Goal: Navigation & Orientation: Find specific page/section

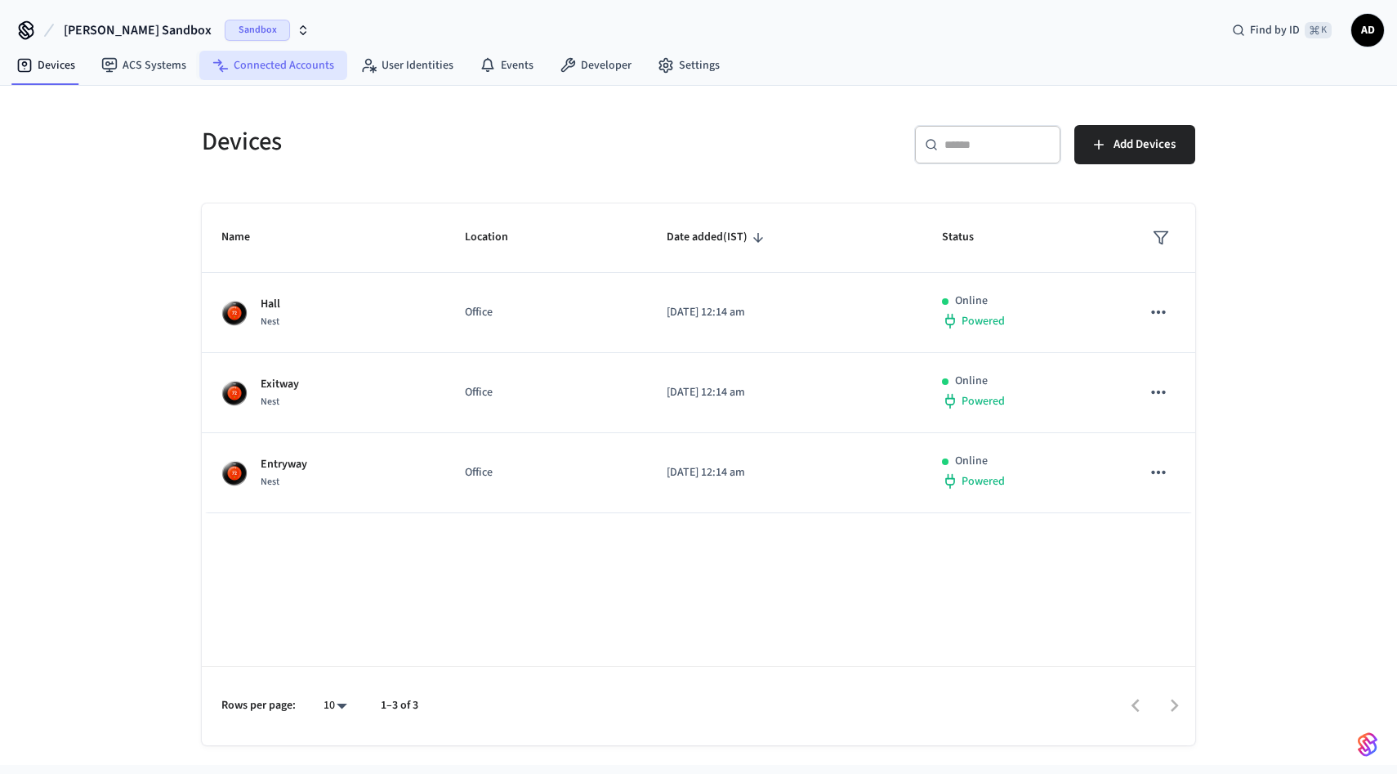
click at [310, 60] on link "Connected Accounts" at bounding box center [273, 65] width 148 height 29
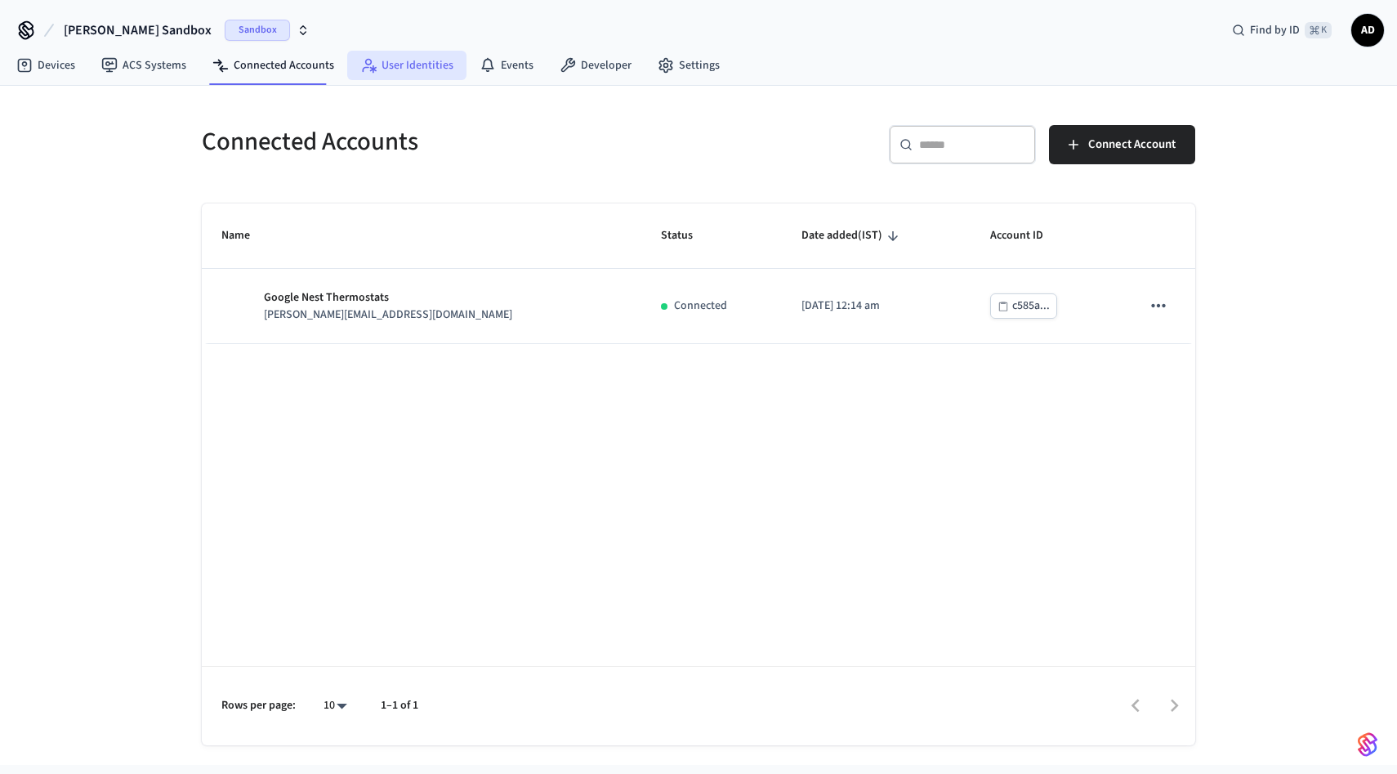
click at [433, 60] on link "User Identities" at bounding box center [406, 65] width 119 height 29
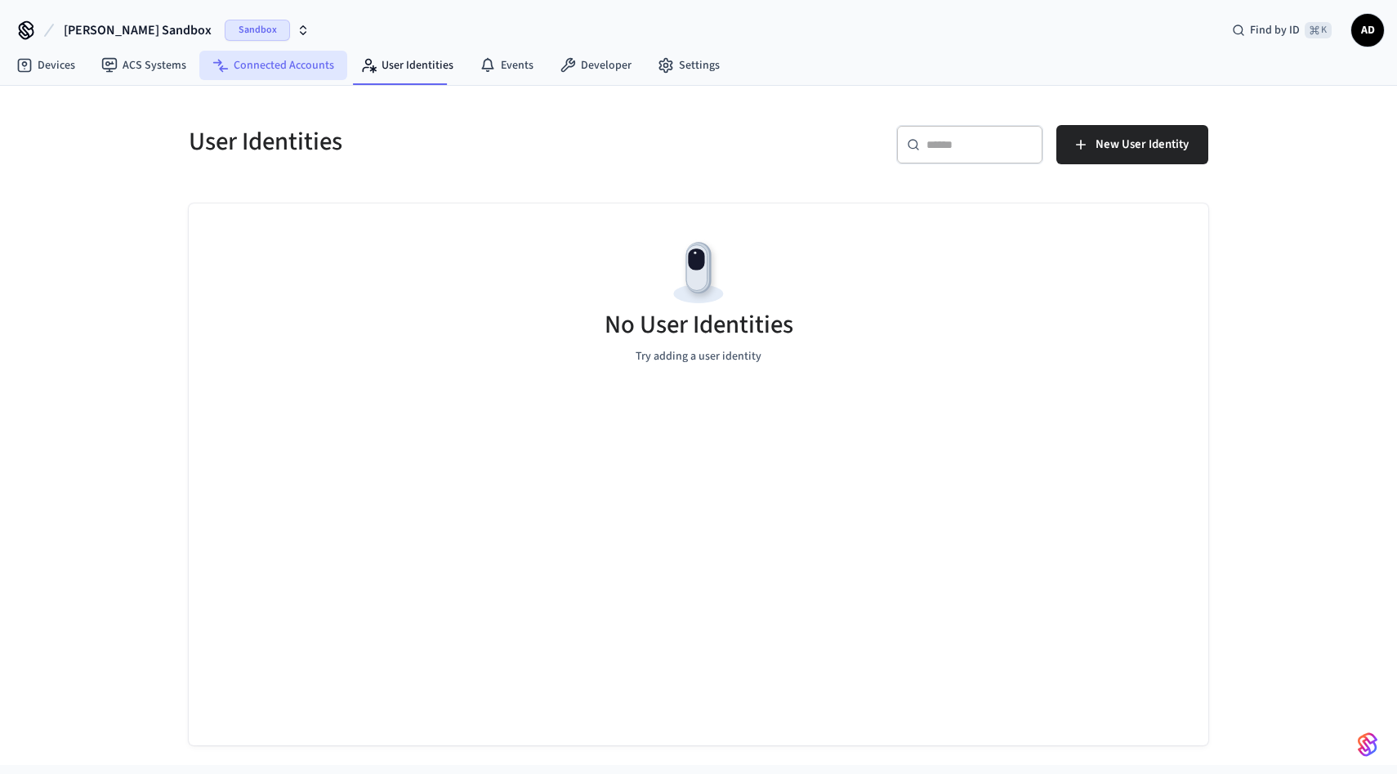
click at [287, 65] on link "Connected Accounts" at bounding box center [273, 65] width 148 height 29
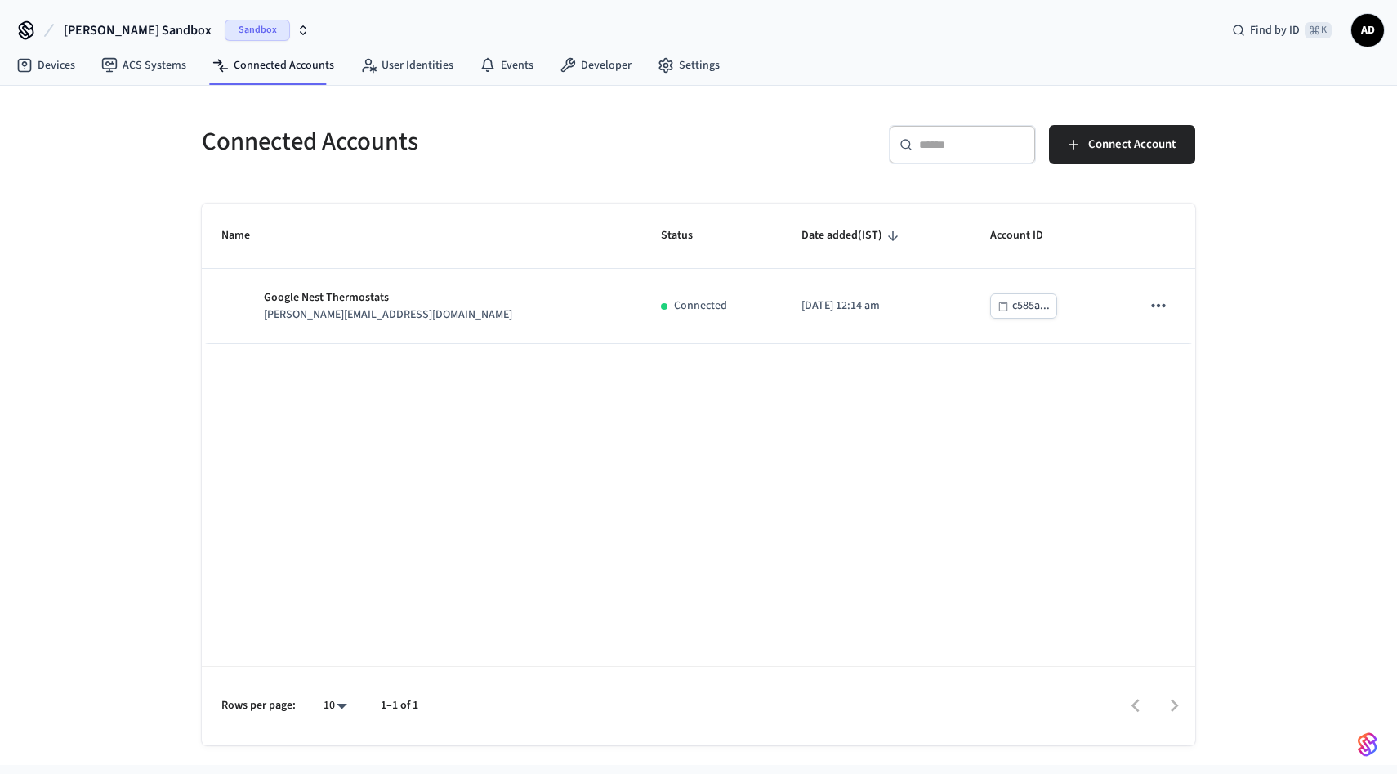
click at [1381, 33] on span "AD" at bounding box center [1367, 30] width 29 height 29
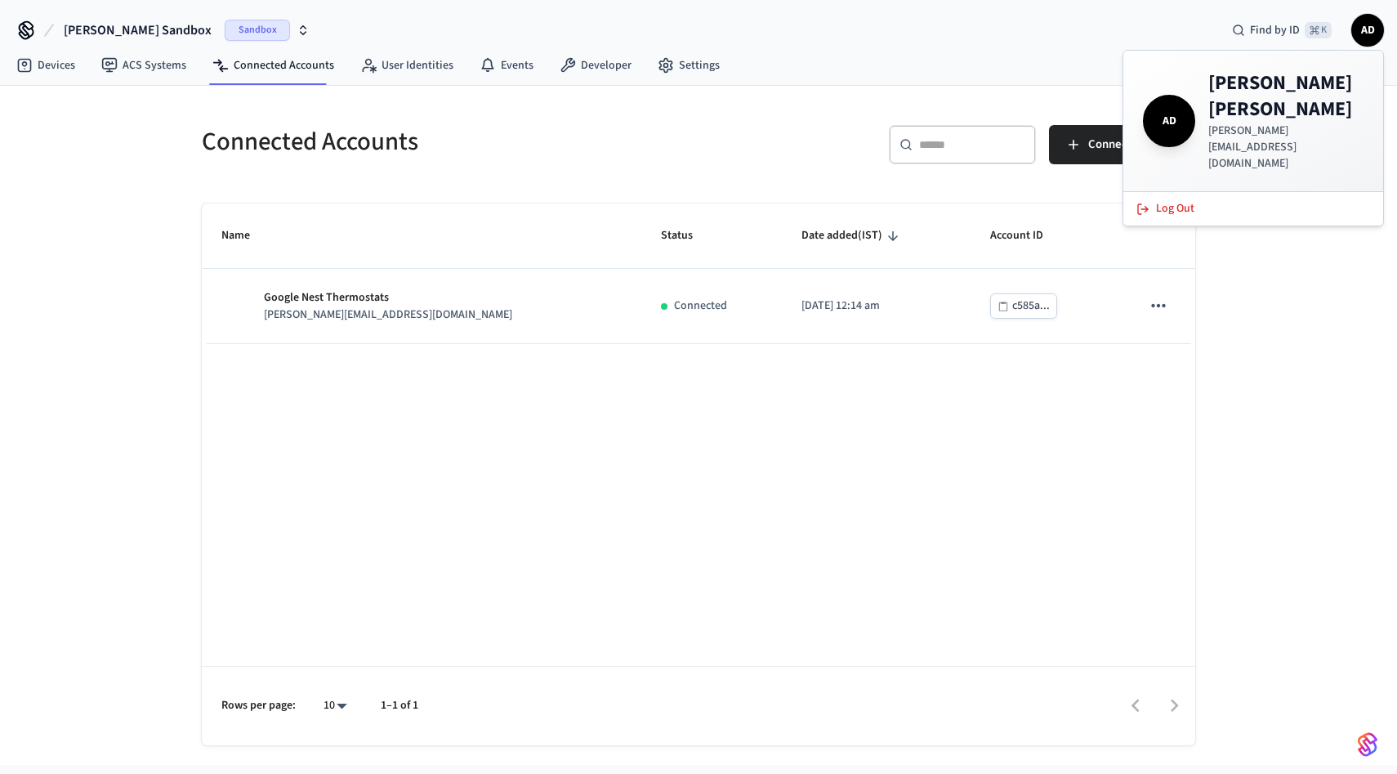
click at [1278, 284] on div "Connected Accounts ​ ​ Connect Account Name Status Date added (IST) Account ID …" at bounding box center [698, 425] width 1397 height 679
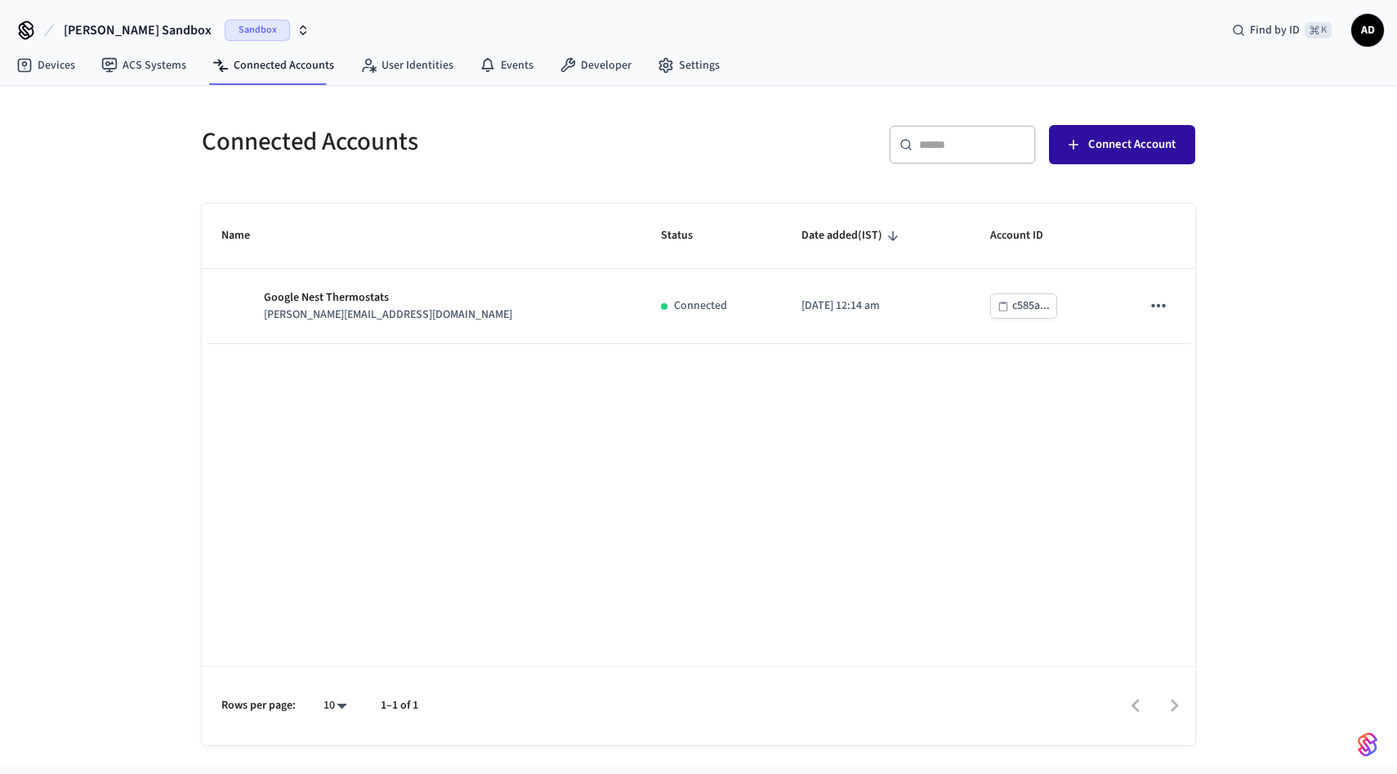
click at [1144, 150] on span "Connect Account" at bounding box center [1131, 144] width 87 height 21
click at [426, 66] on link "User Identities" at bounding box center [406, 65] width 119 height 29
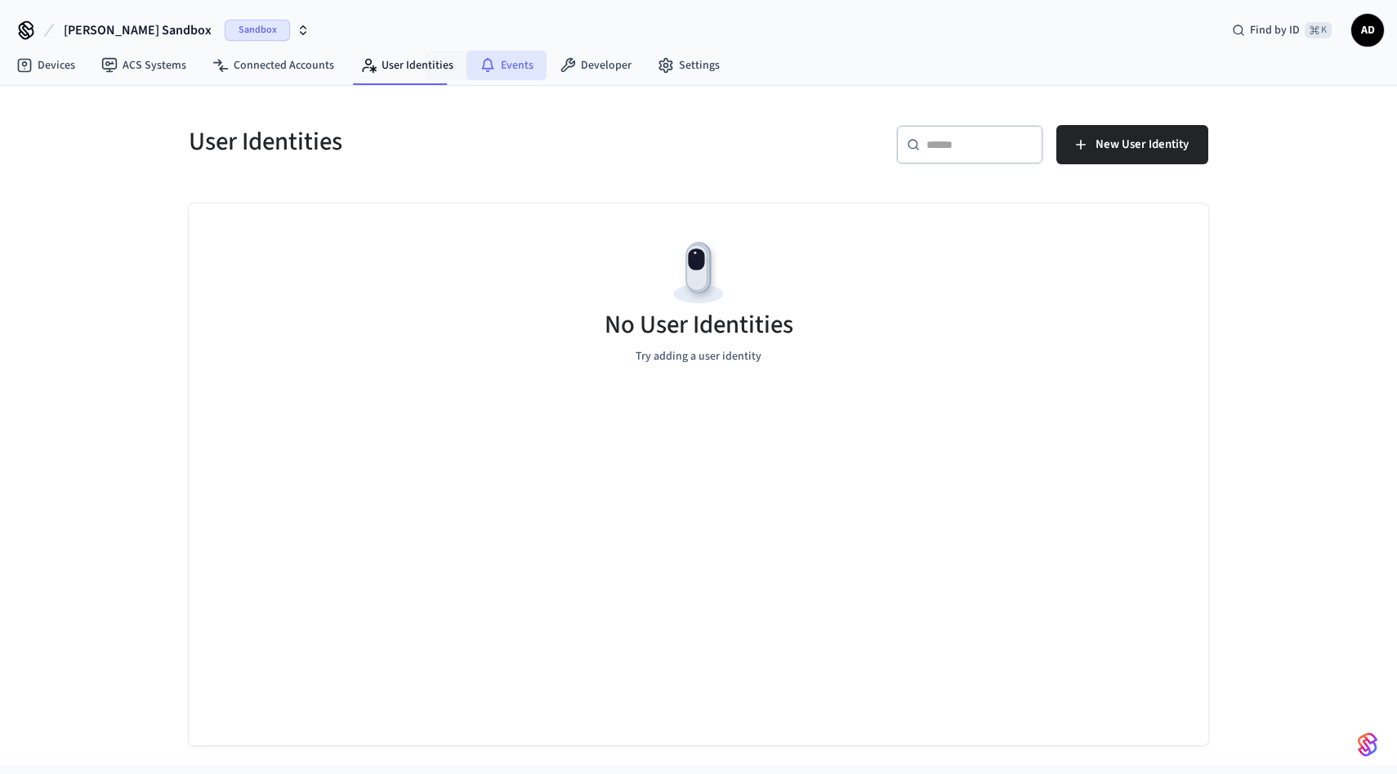
click at [495, 66] on link "Events" at bounding box center [506, 65] width 80 height 29
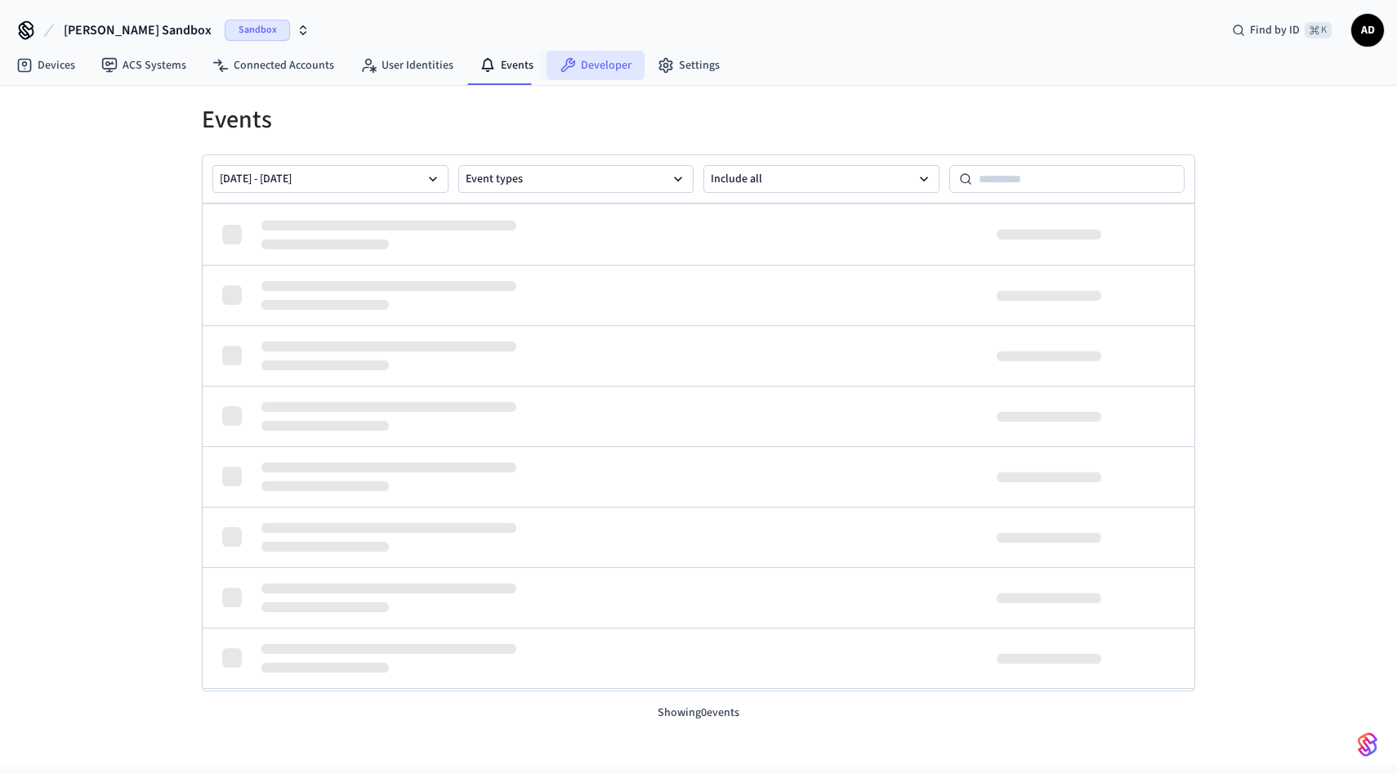
click at [614, 69] on link "Developer" at bounding box center [595, 65] width 98 height 29
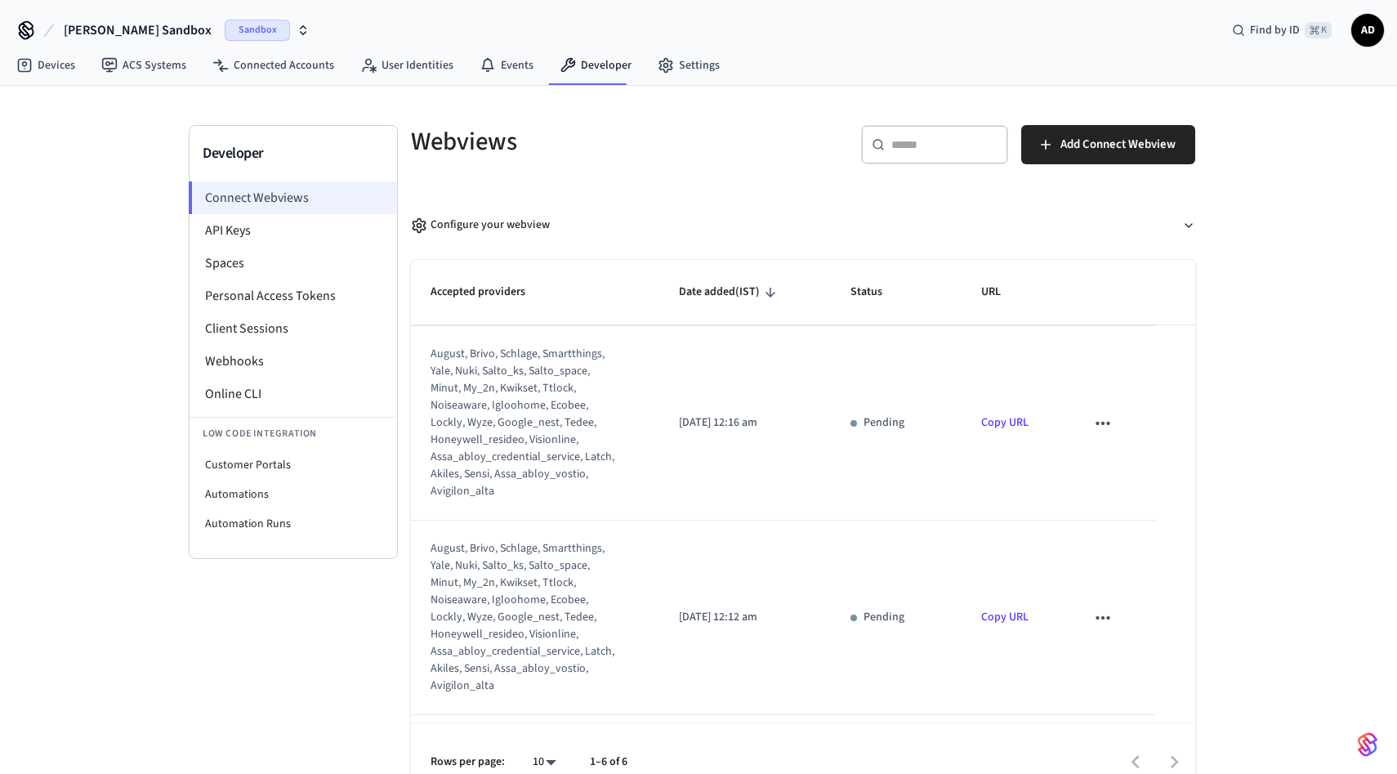
scroll to position [172, 0]
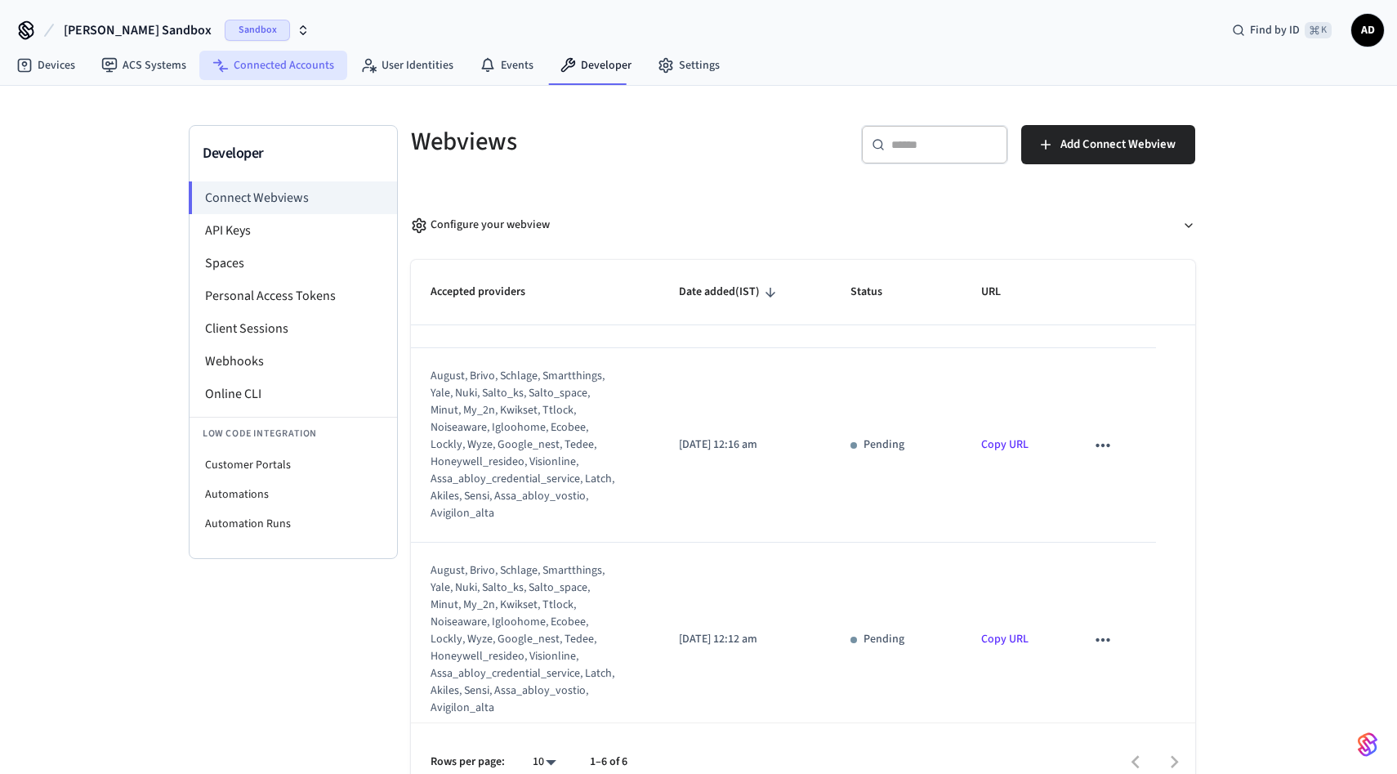
click at [284, 66] on link "Connected Accounts" at bounding box center [273, 65] width 148 height 29
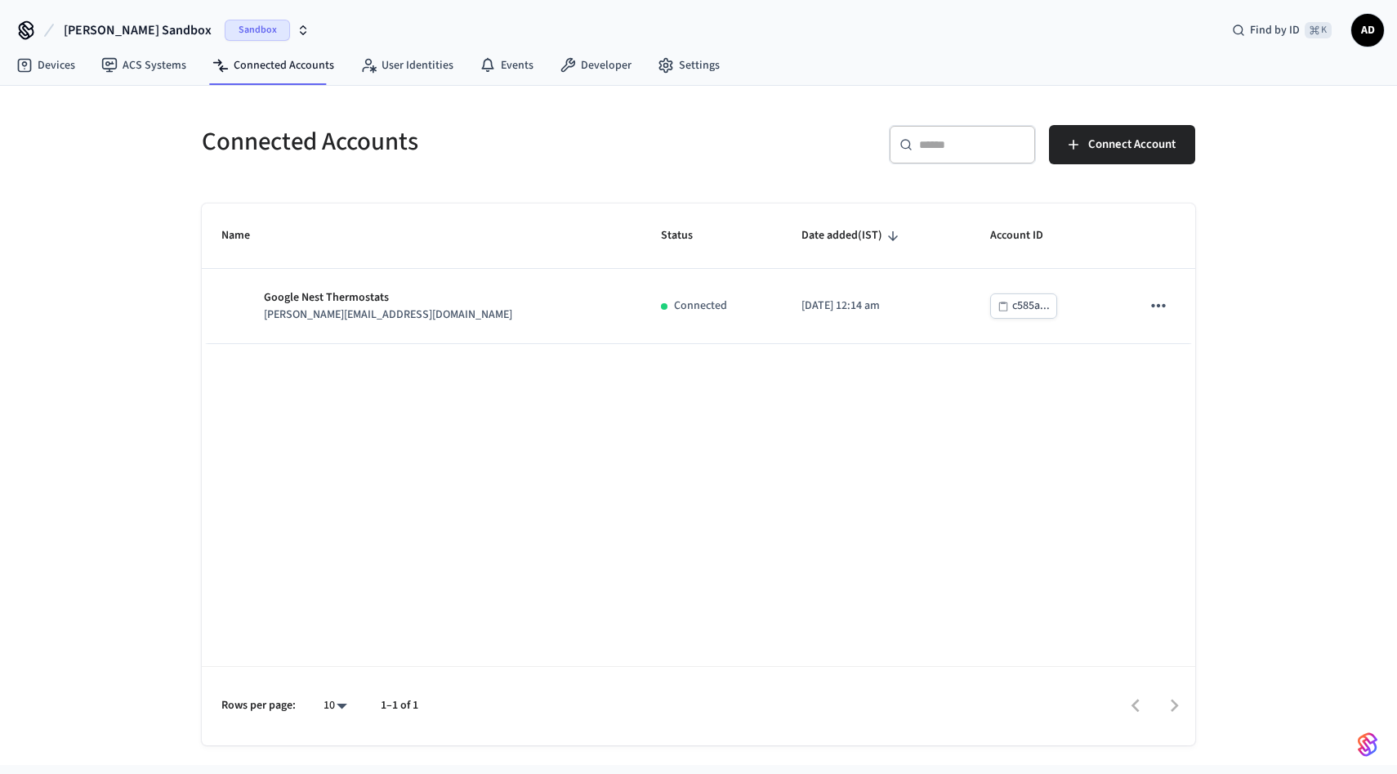
click at [261, 25] on div "Sandbox" at bounding box center [267, 30] width 85 height 21
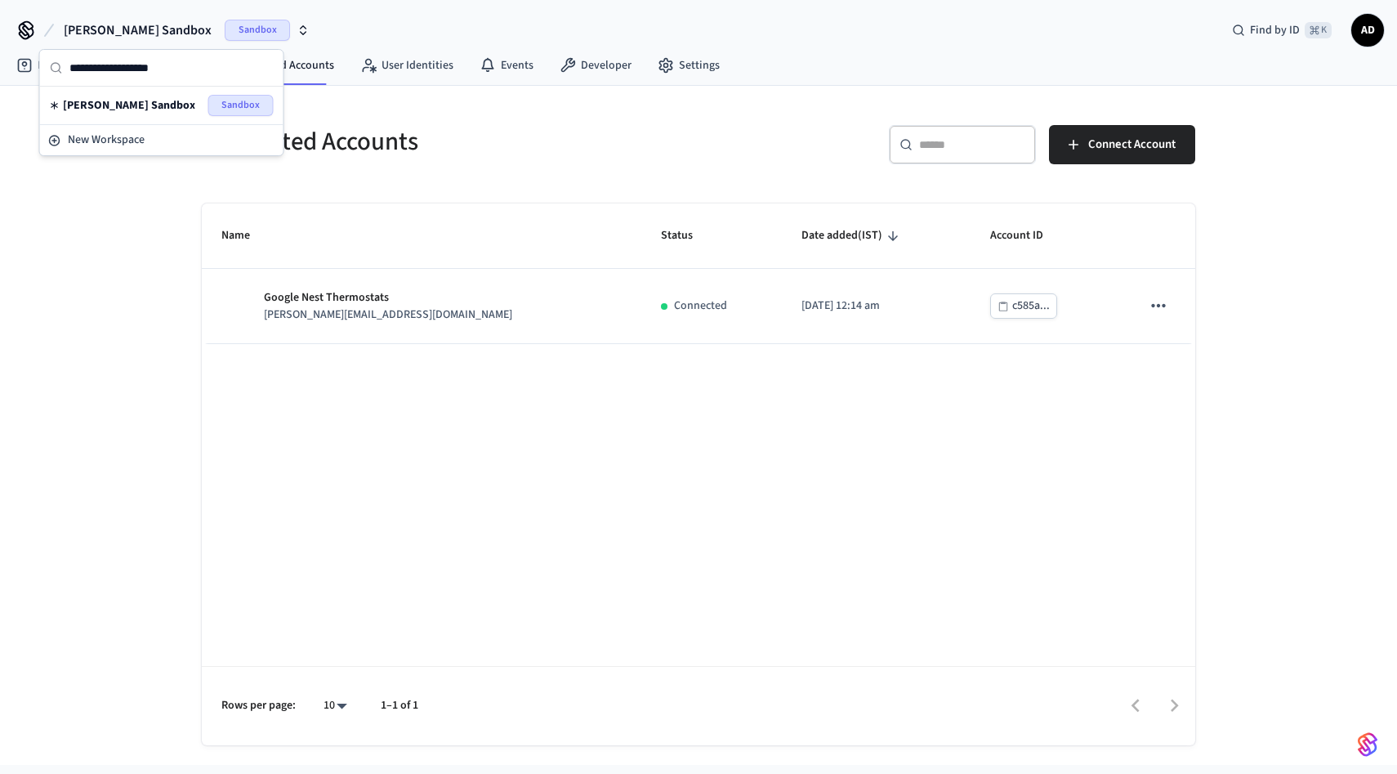
click at [125, 235] on div "Connected Accounts ​ ​ Connect Account Name Status Date added (IST) Account ID …" at bounding box center [698, 425] width 1397 height 679
